Goal: Navigation & Orientation: Find specific page/section

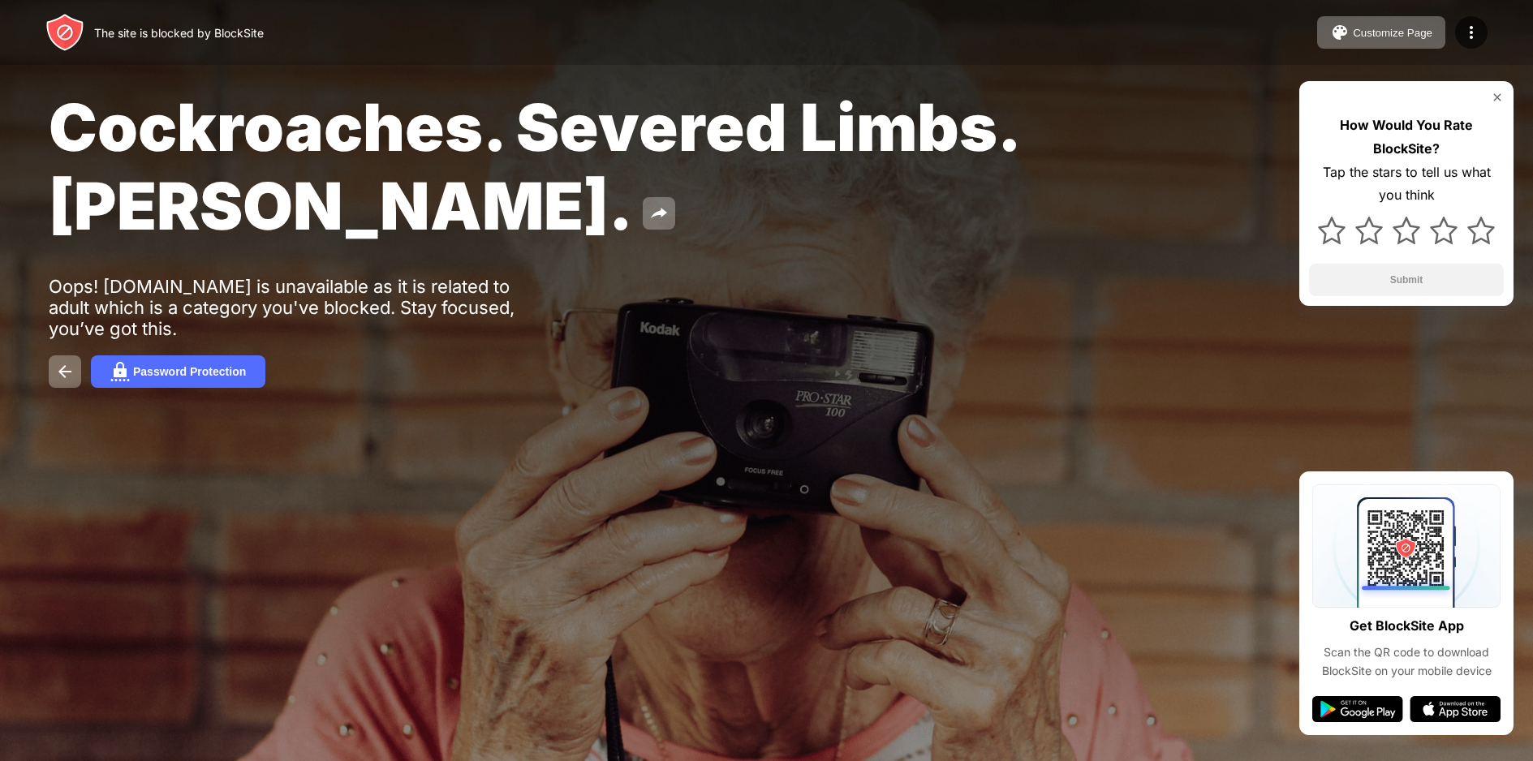
click at [1495, 95] on img at bounding box center [1497, 97] width 13 height 13
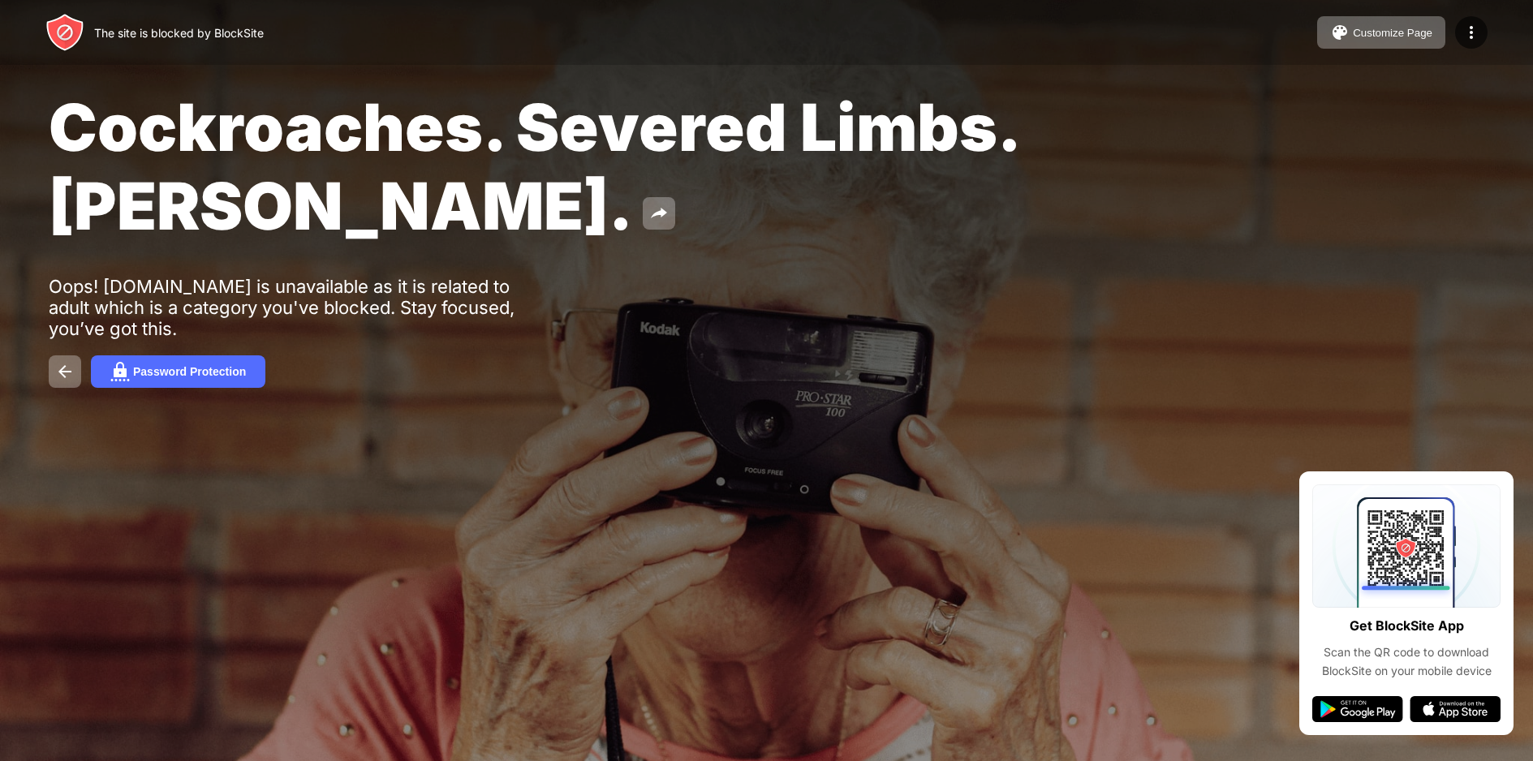
click at [57, 18] on img at bounding box center [64, 32] width 39 height 39
